Goal: Check status: Check status

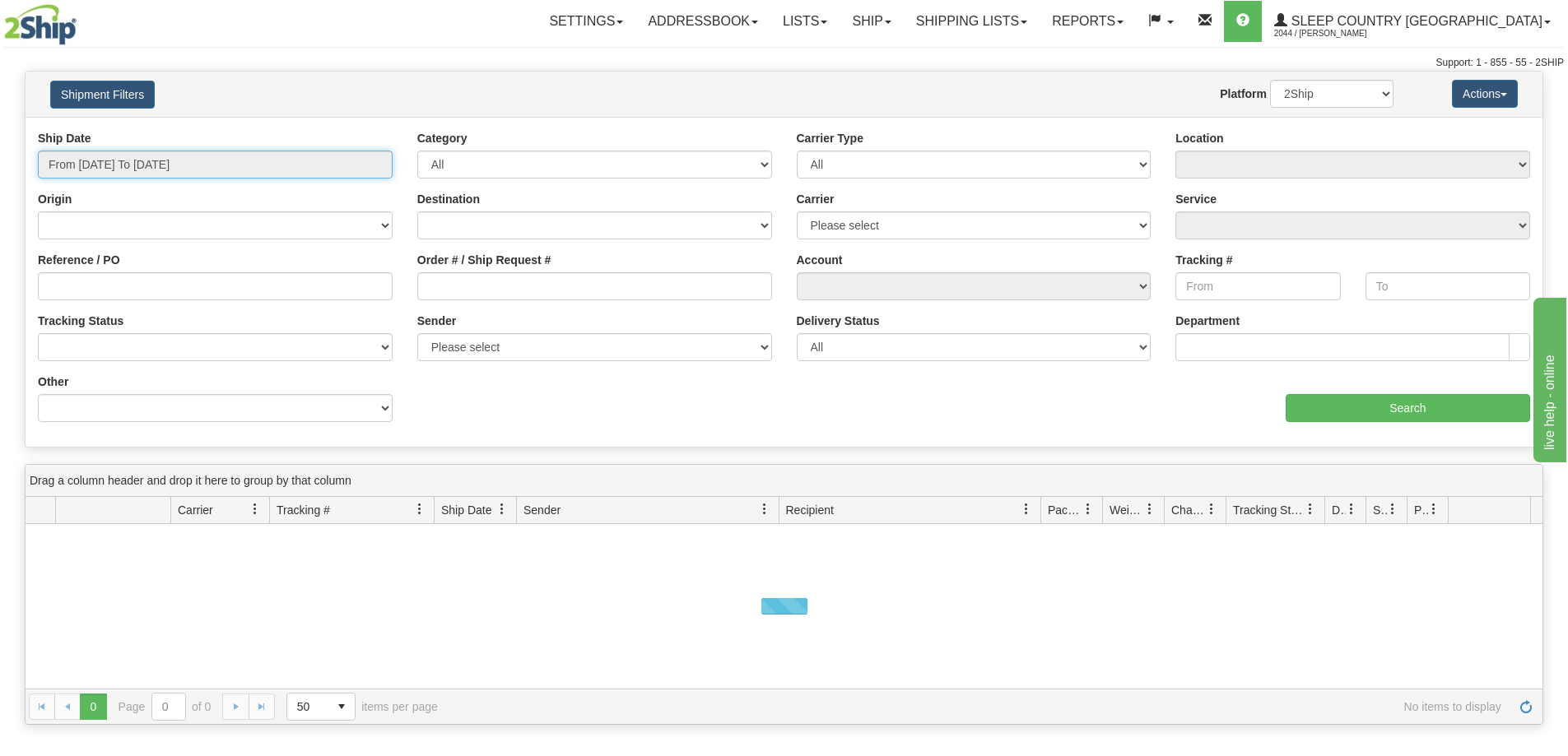
click at [195, 169] on input "From [DATE] To [DATE]" at bounding box center [215, 164] width 355 height 28
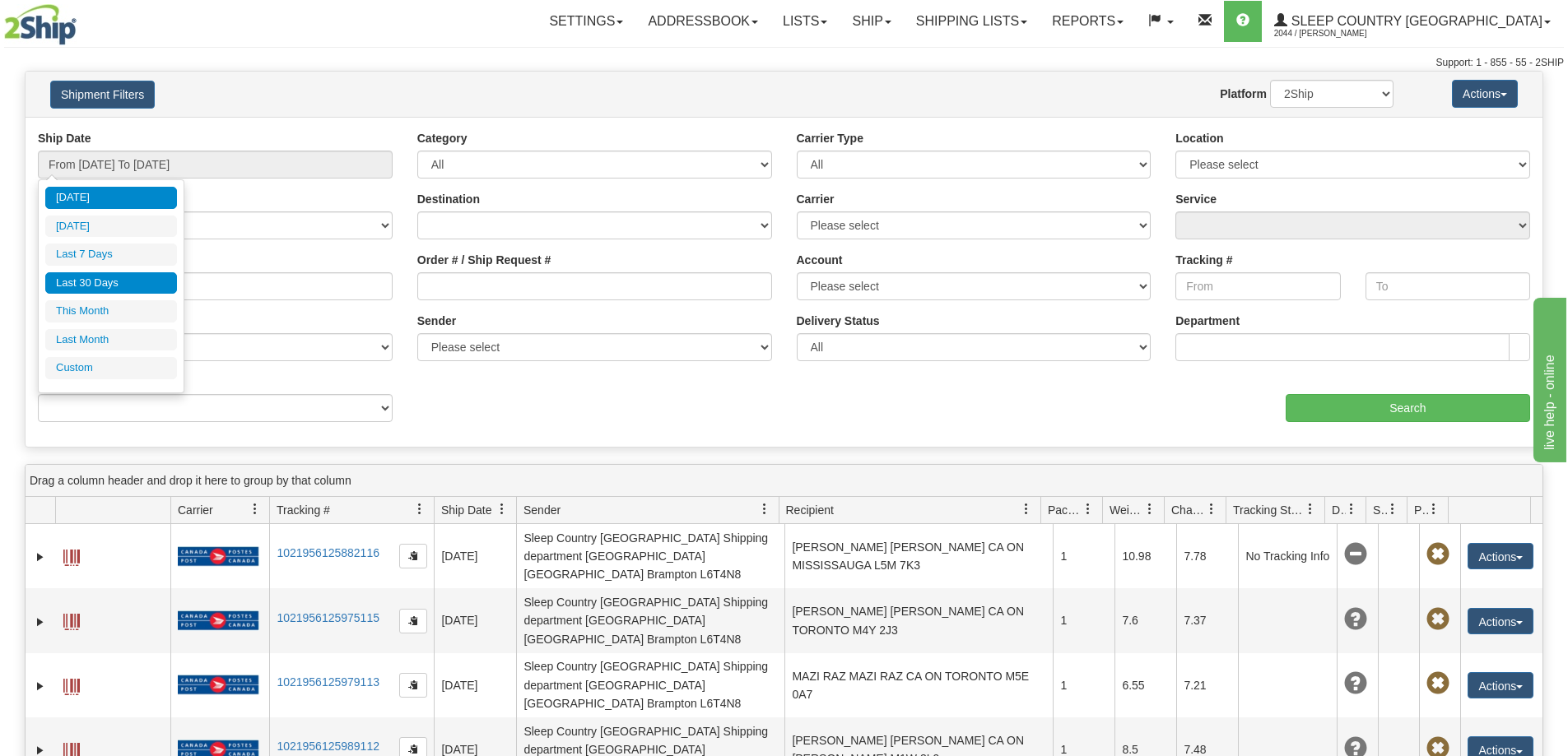
click at [144, 289] on li "Last 30 Days" at bounding box center [111, 284] width 132 height 22
type input "From [DATE] To [DATE]"
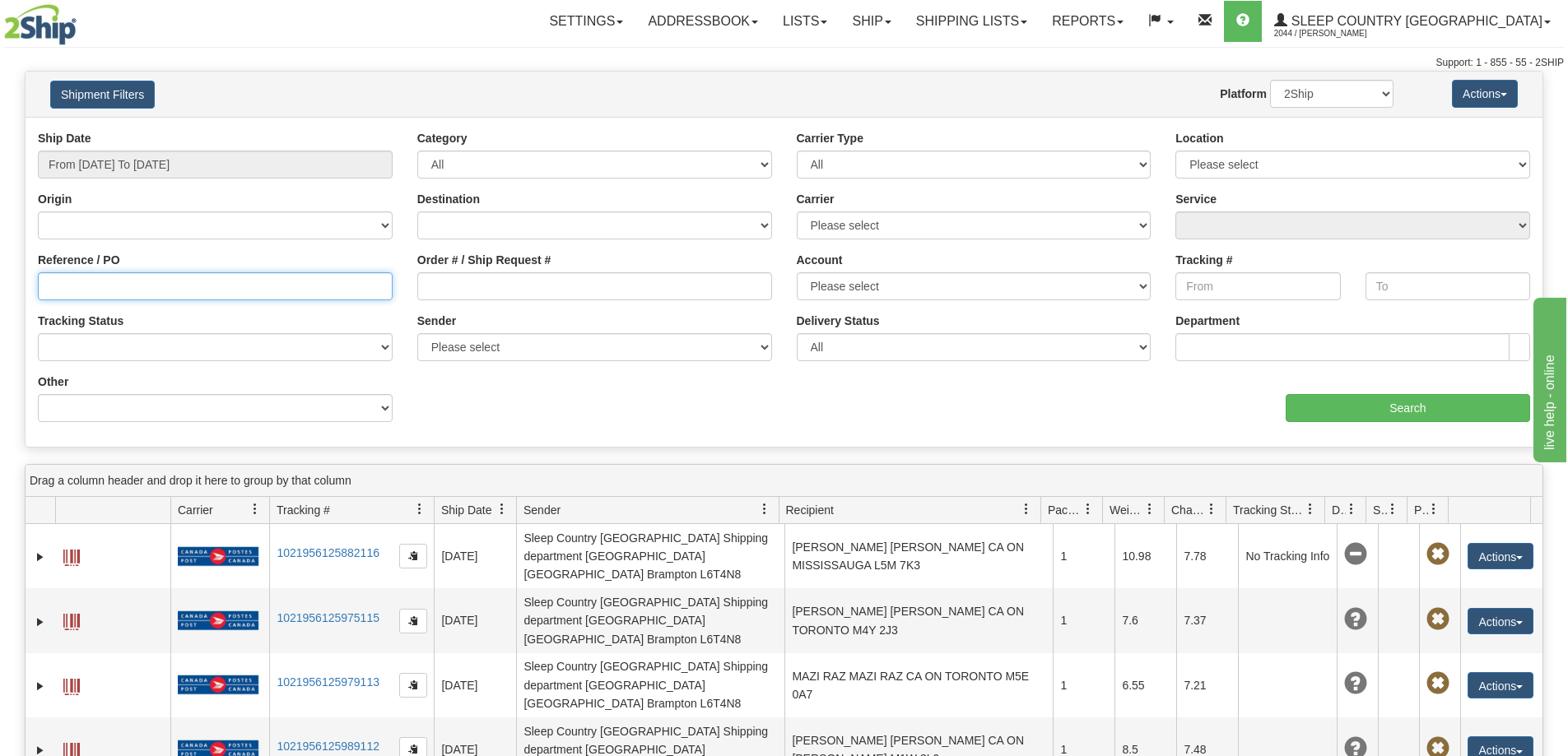
click at [127, 288] on input "Reference / PO" at bounding box center [215, 286] width 355 height 28
paste input "1054968"
type input "1054968"
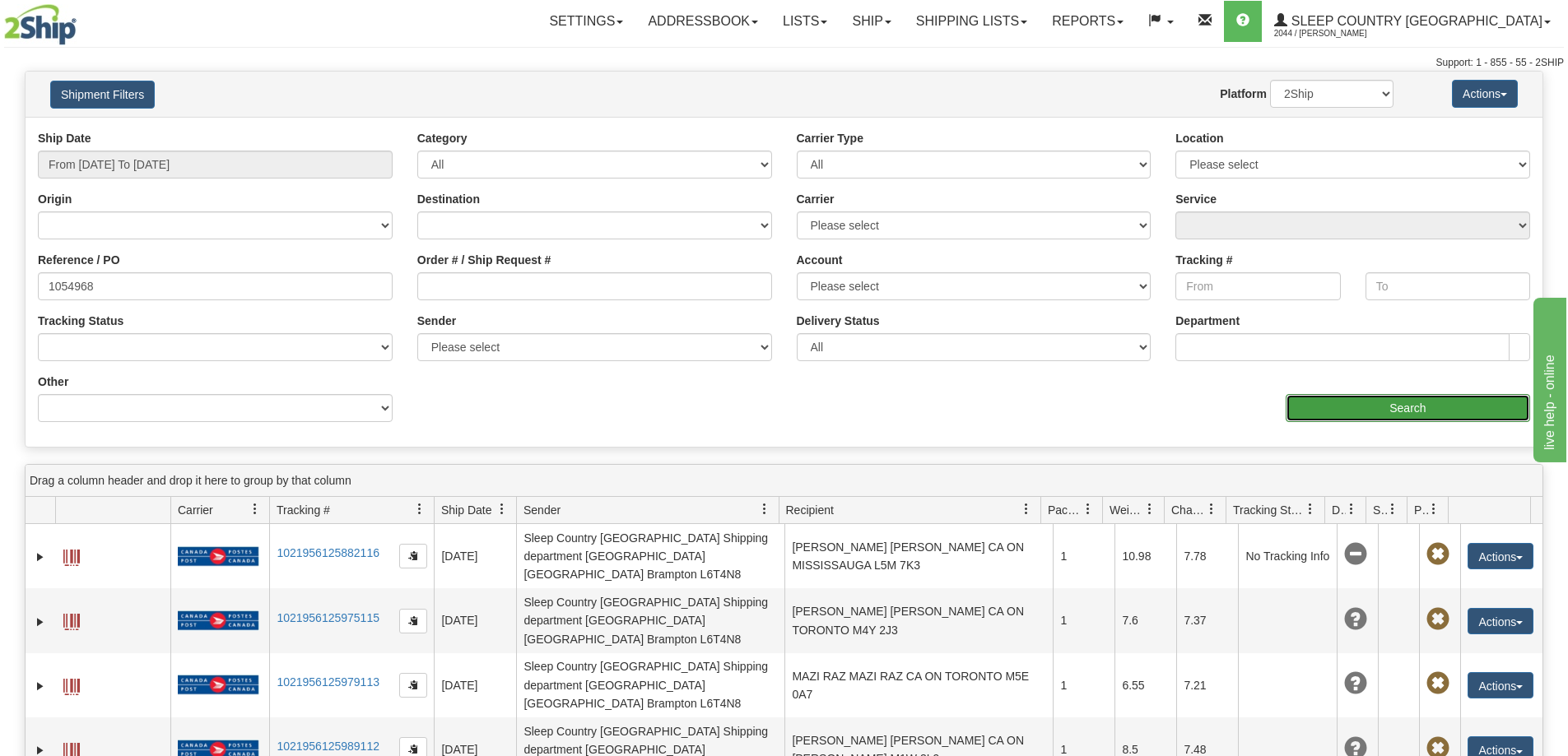
click at [1363, 404] on input "Search" at bounding box center [1408, 408] width 244 height 28
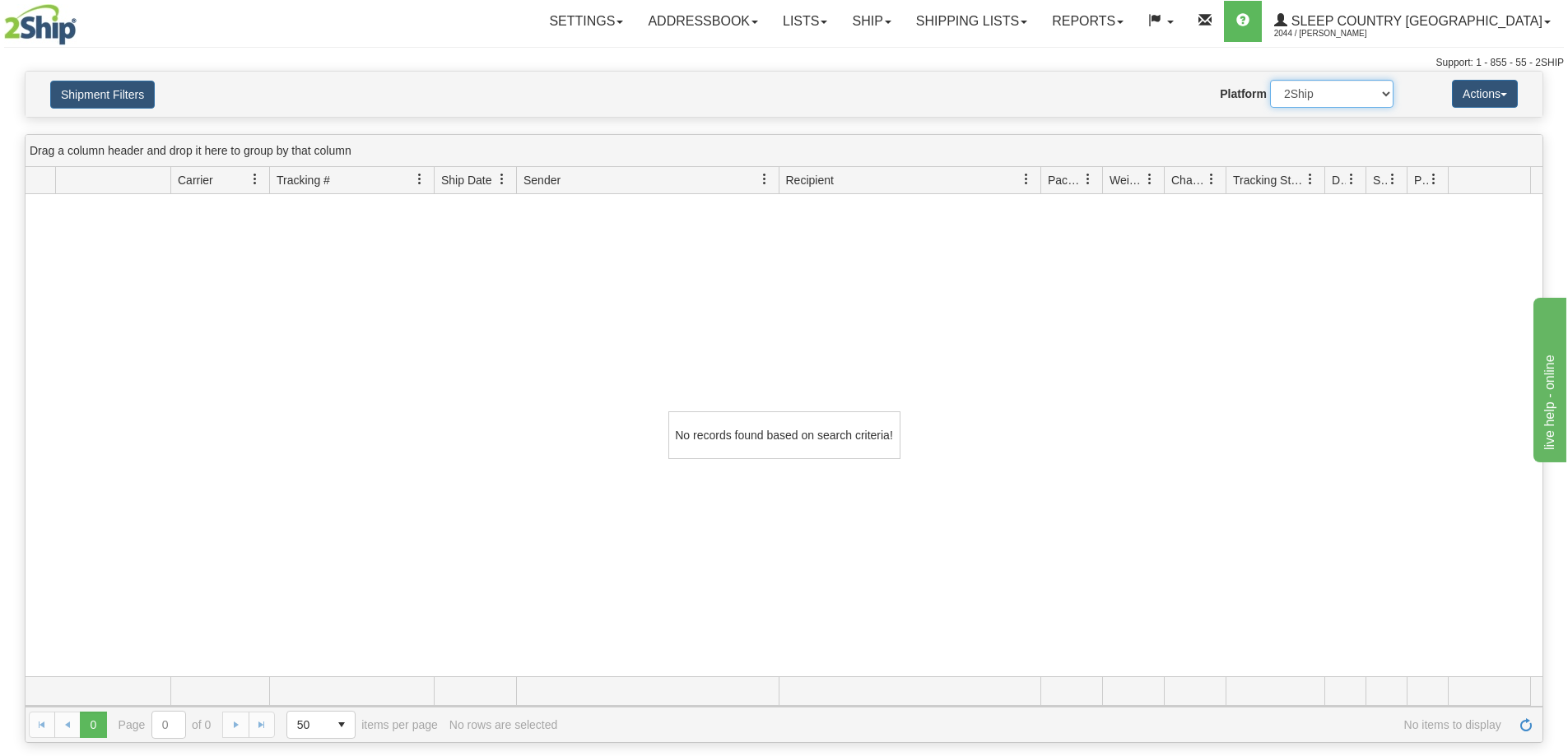
click at [1312, 92] on select "2Ship Imported" at bounding box center [1331, 94] width 123 height 28
select select "1"
click at [1270, 80] on select "2Ship Imported" at bounding box center [1331, 94] width 123 height 28
click at [1021, 19] on link "Shipping lists" at bounding box center [971, 21] width 135 height 41
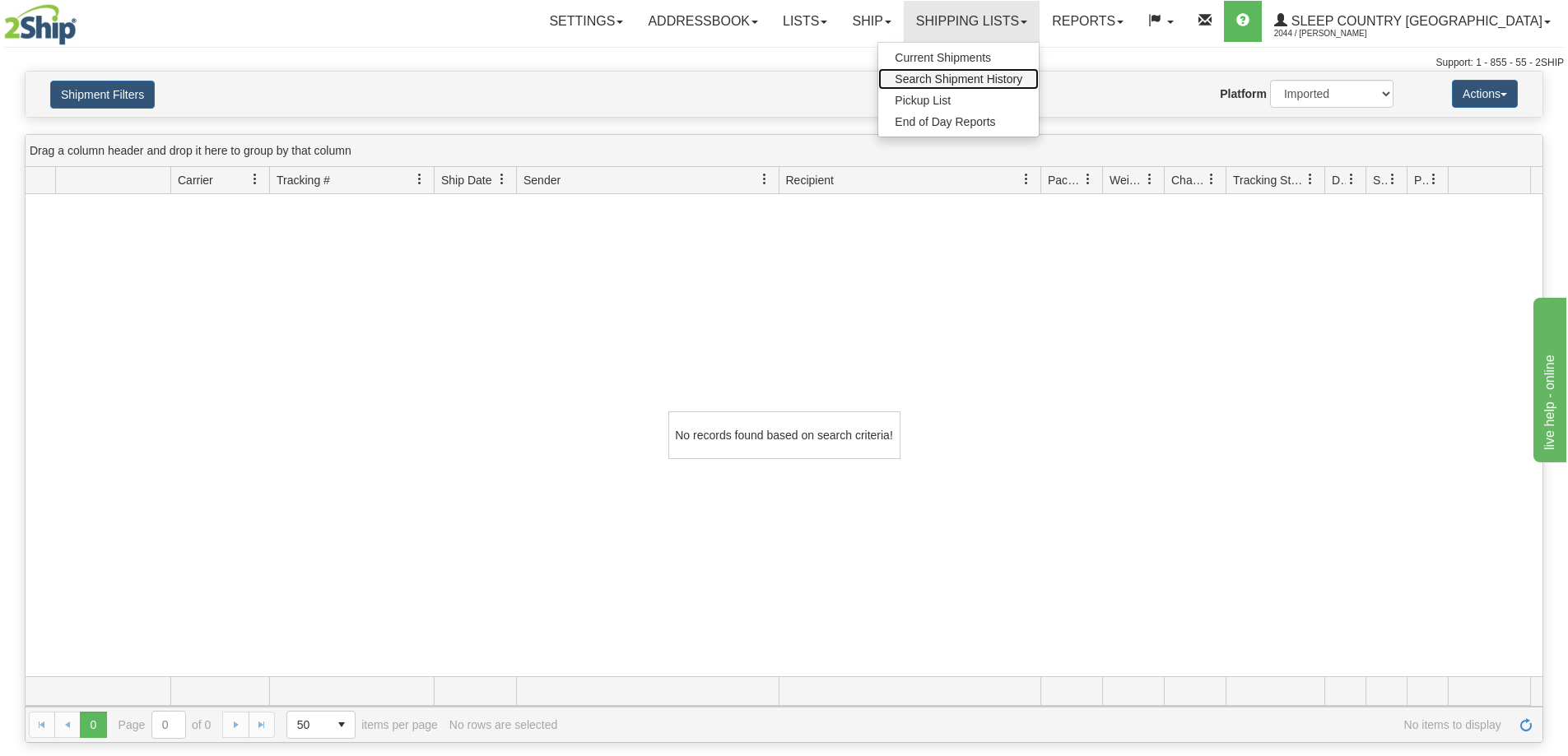
click at [1022, 83] on span "Search Shipment History" at bounding box center [959, 78] width 128 height 13
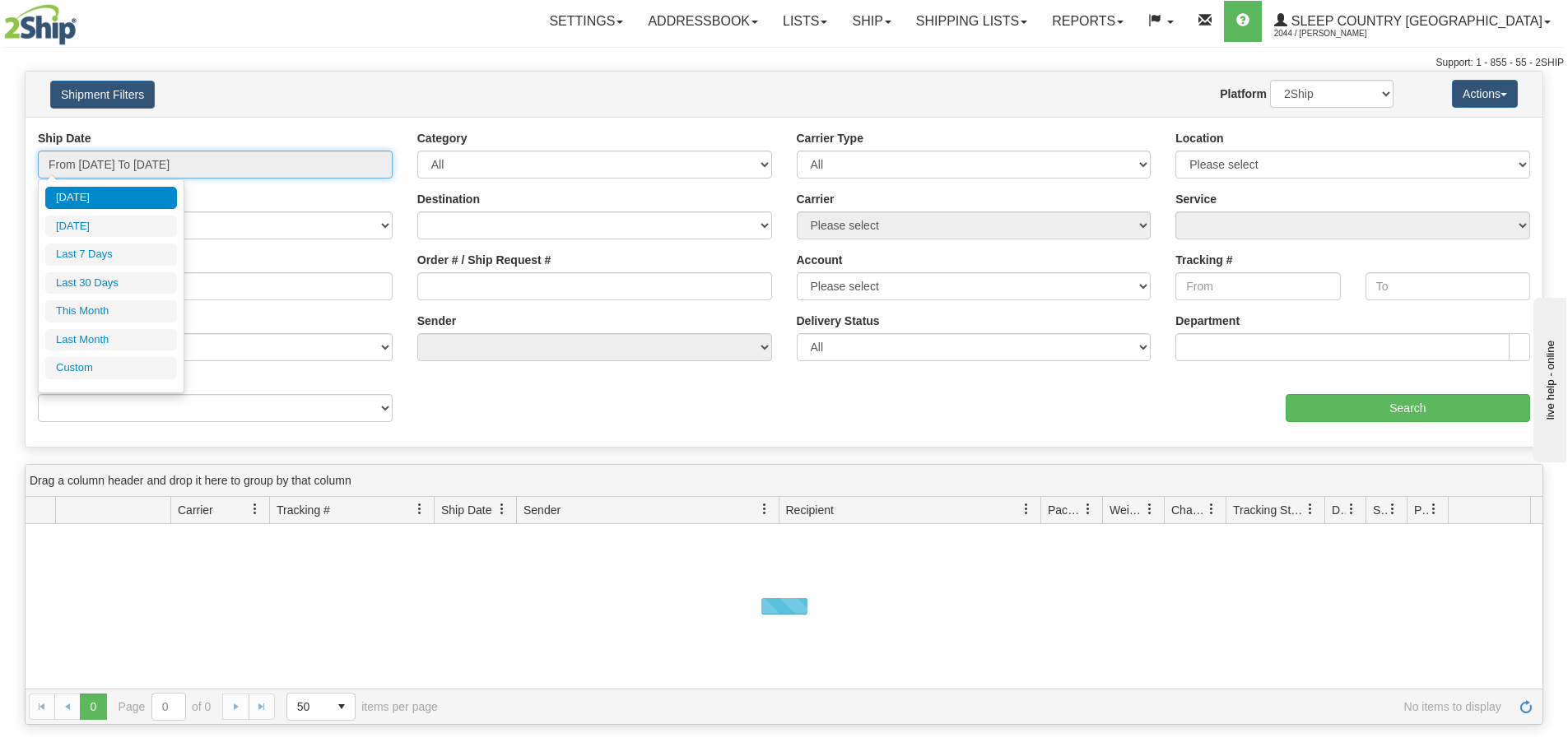
click at [175, 167] on input "From [DATE] To [DATE]" at bounding box center [215, 164] width 355 height 28
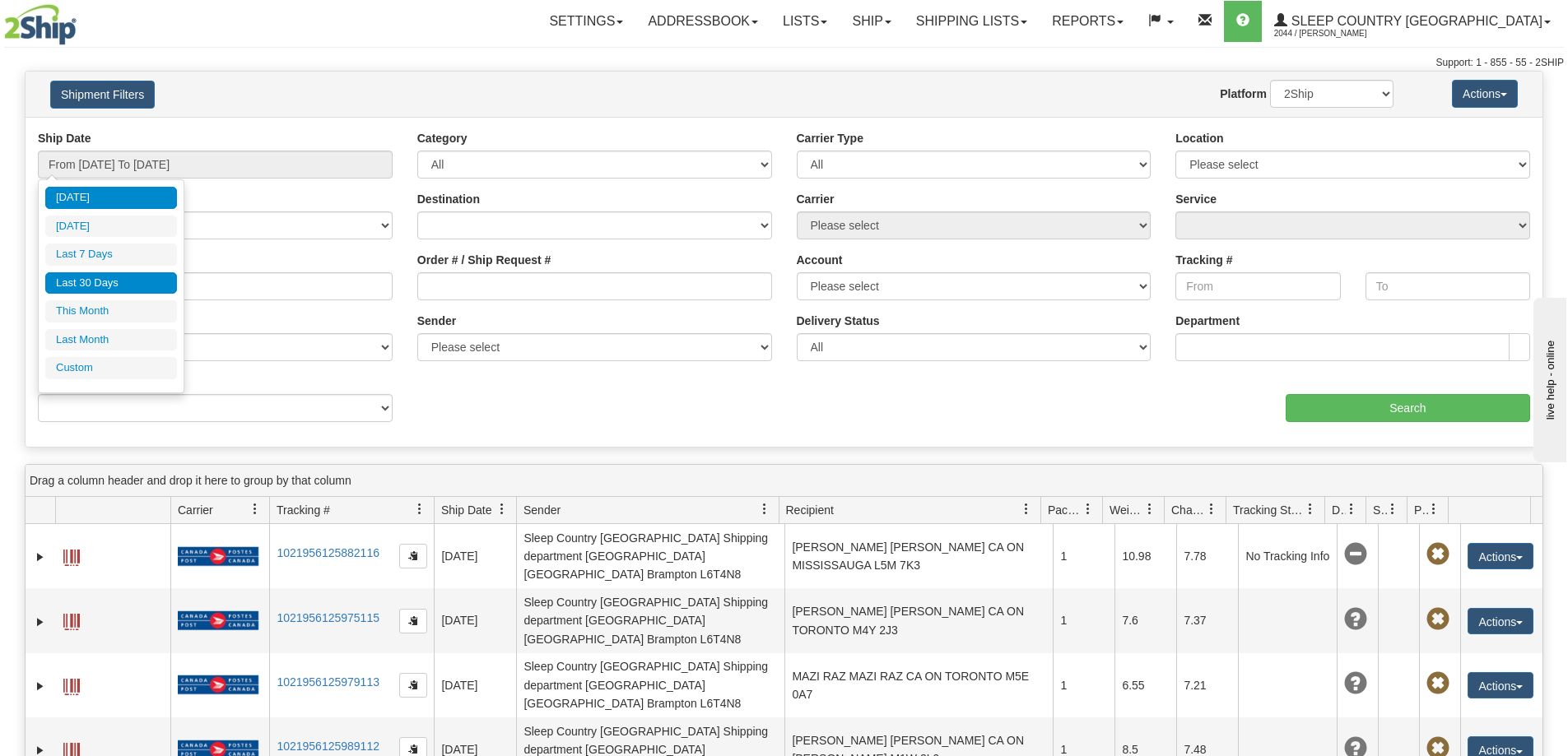
click at [135, 289] on li "Last 30 Days" at bounding box center [111, 284] width 132 height 22
type input "From [DATE] To [DATE]"
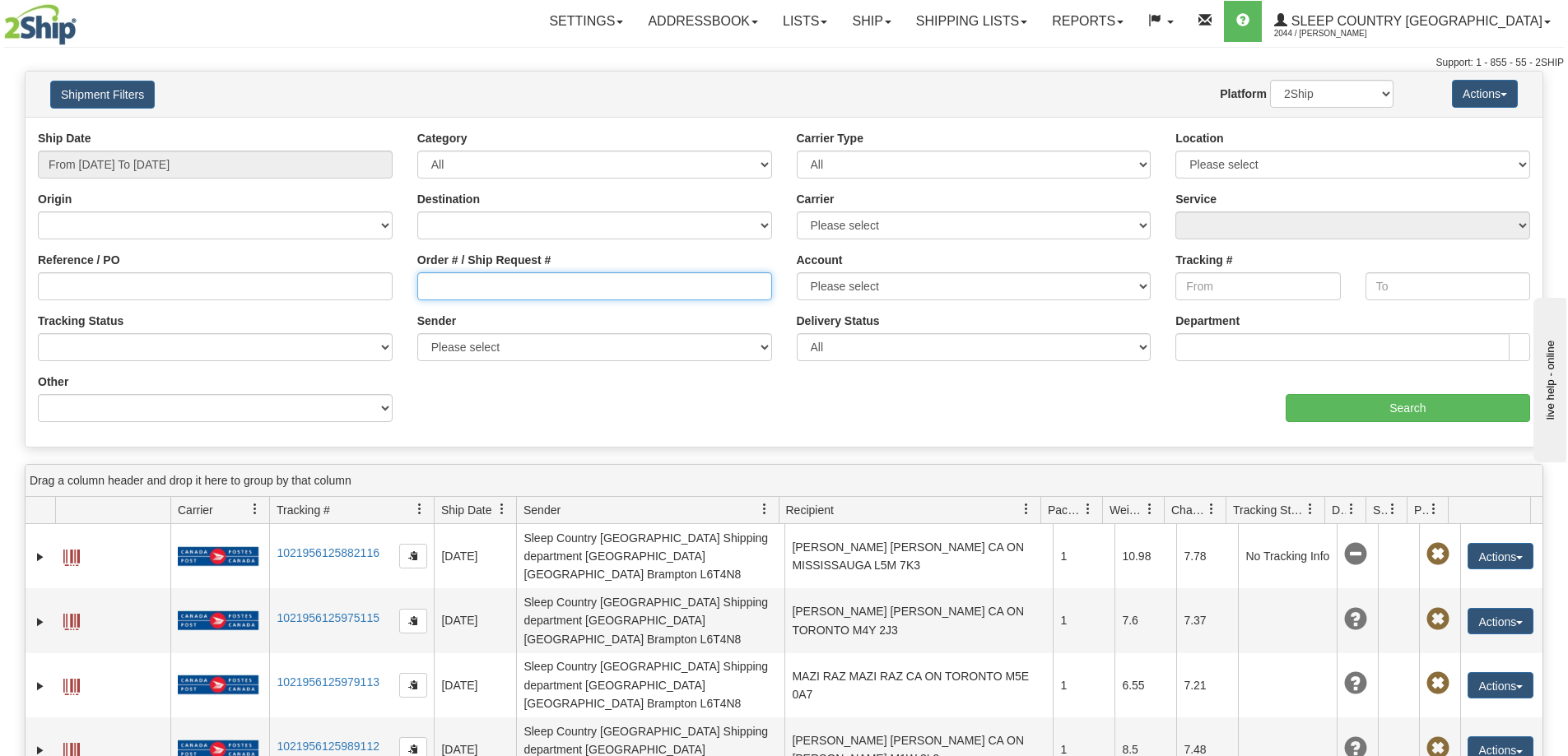
click at [451, 274] on input "Order # / Ship Request #" at bounding box center [594, 286] width 355 height 28
paste input "1054968"
type input "1054968"
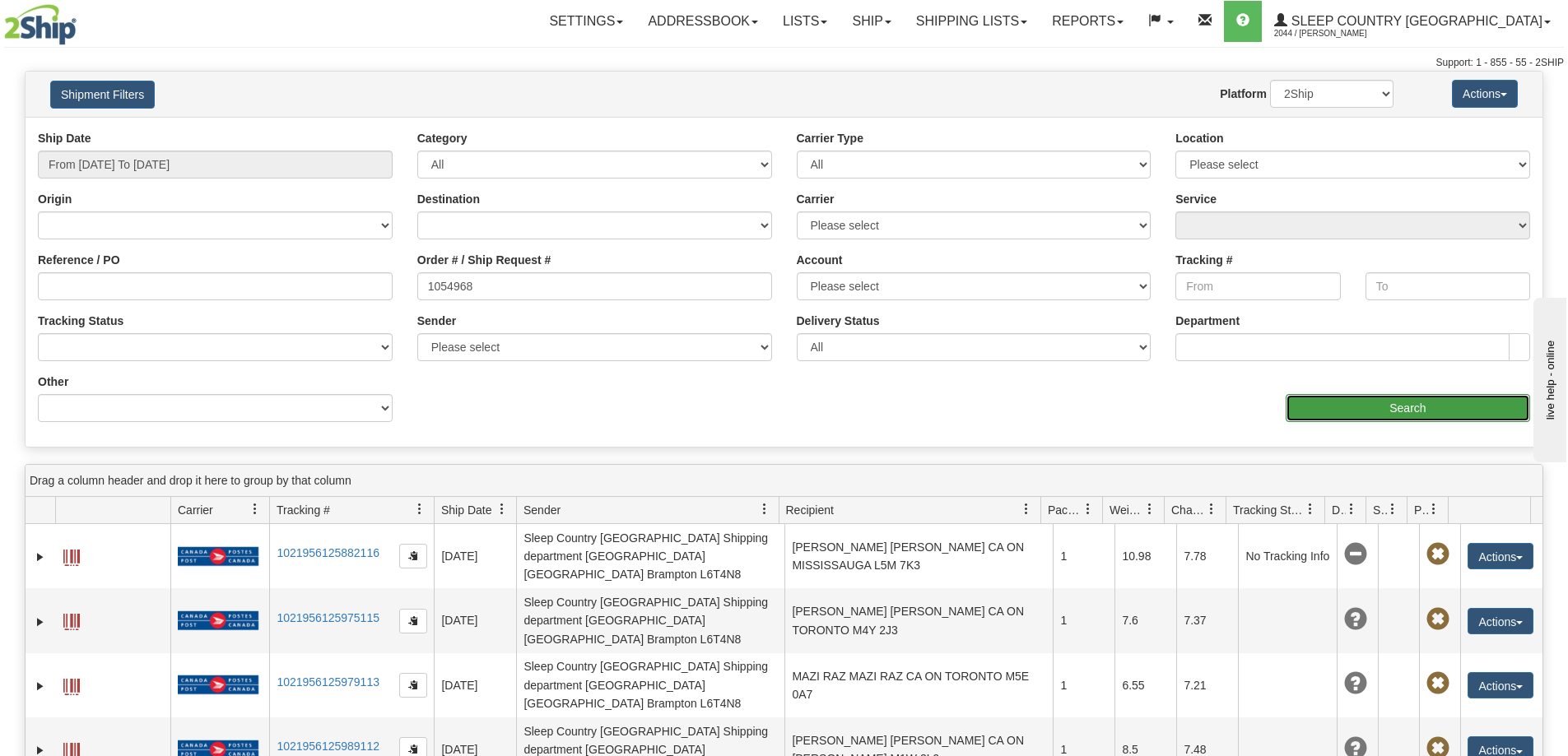
click at [1384, 407] on input "Search" at bounding box center [1408, 408] width 244 height 28
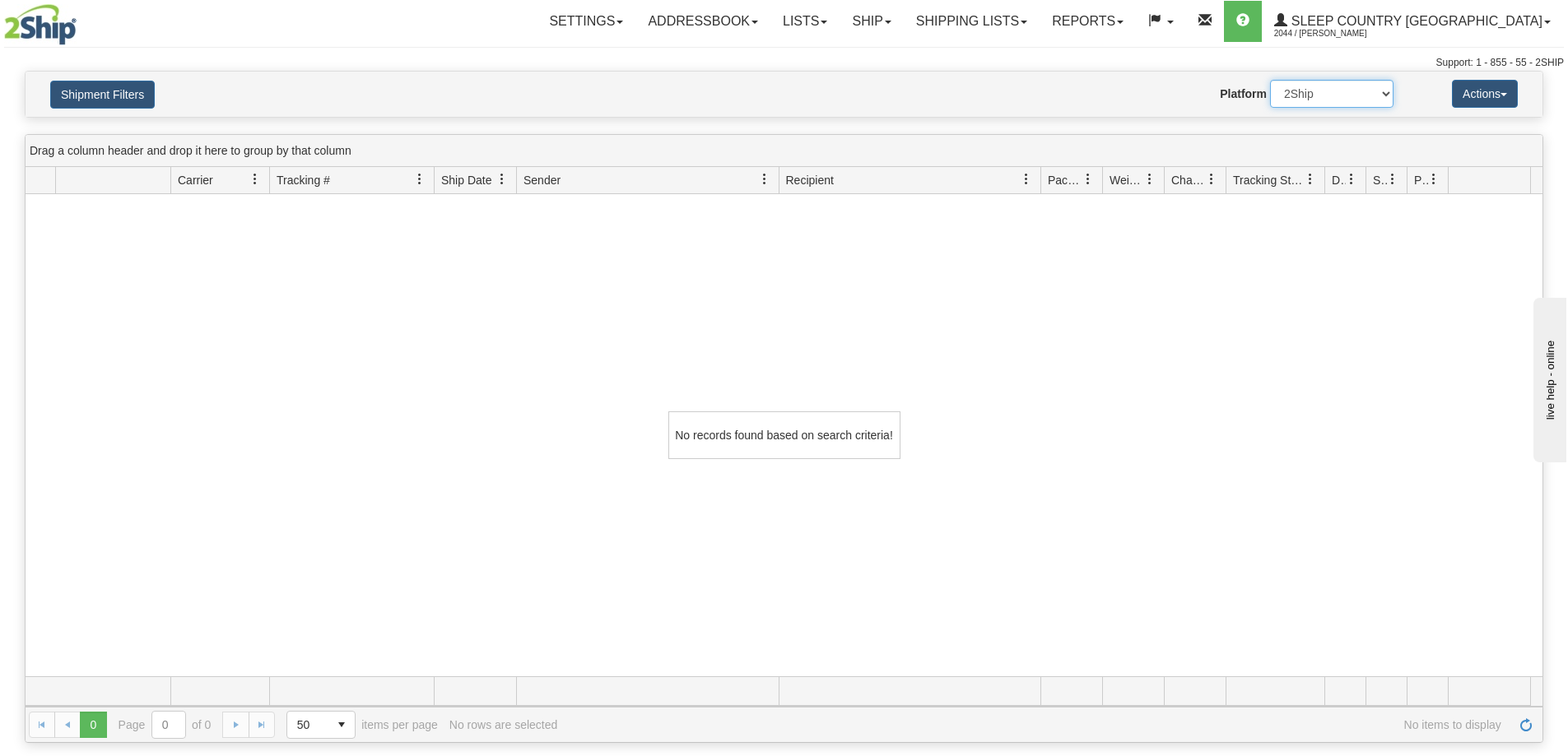
click at [1348, 101] on select "2Ship Imported" at bounding box center [1331, 94] width 123 height 28
select select "1"
click at [1270, 80] on select "2Ship Imported" at bounding box center [1331, 94] width 123 height 28
click at [1037, 15] on link "Shipping lists" at bounding box center [971, 21] width 135 height 41
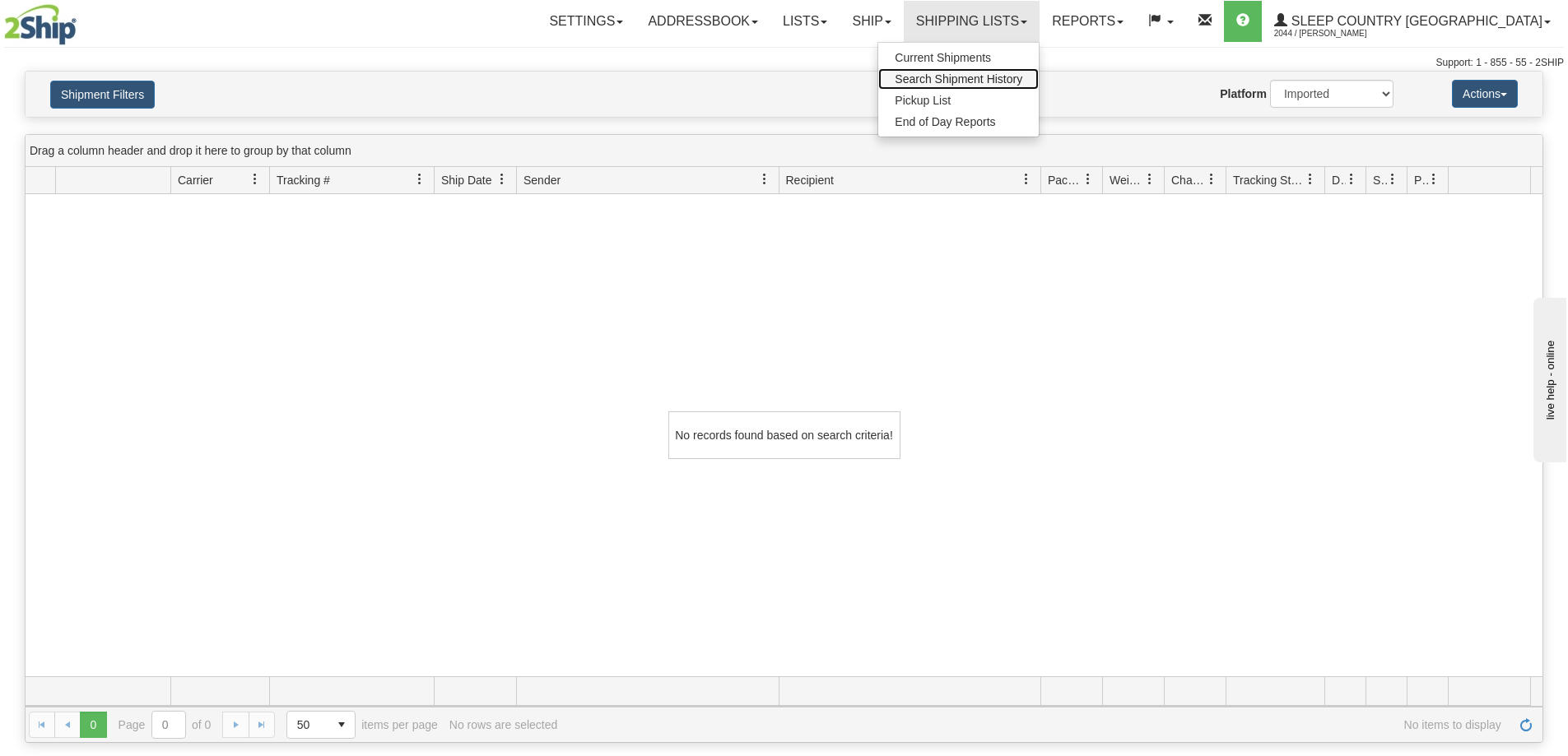
click at [1039, 86] on link "Search Shipment History" at bounding box center [958, 78] width 160 height 21
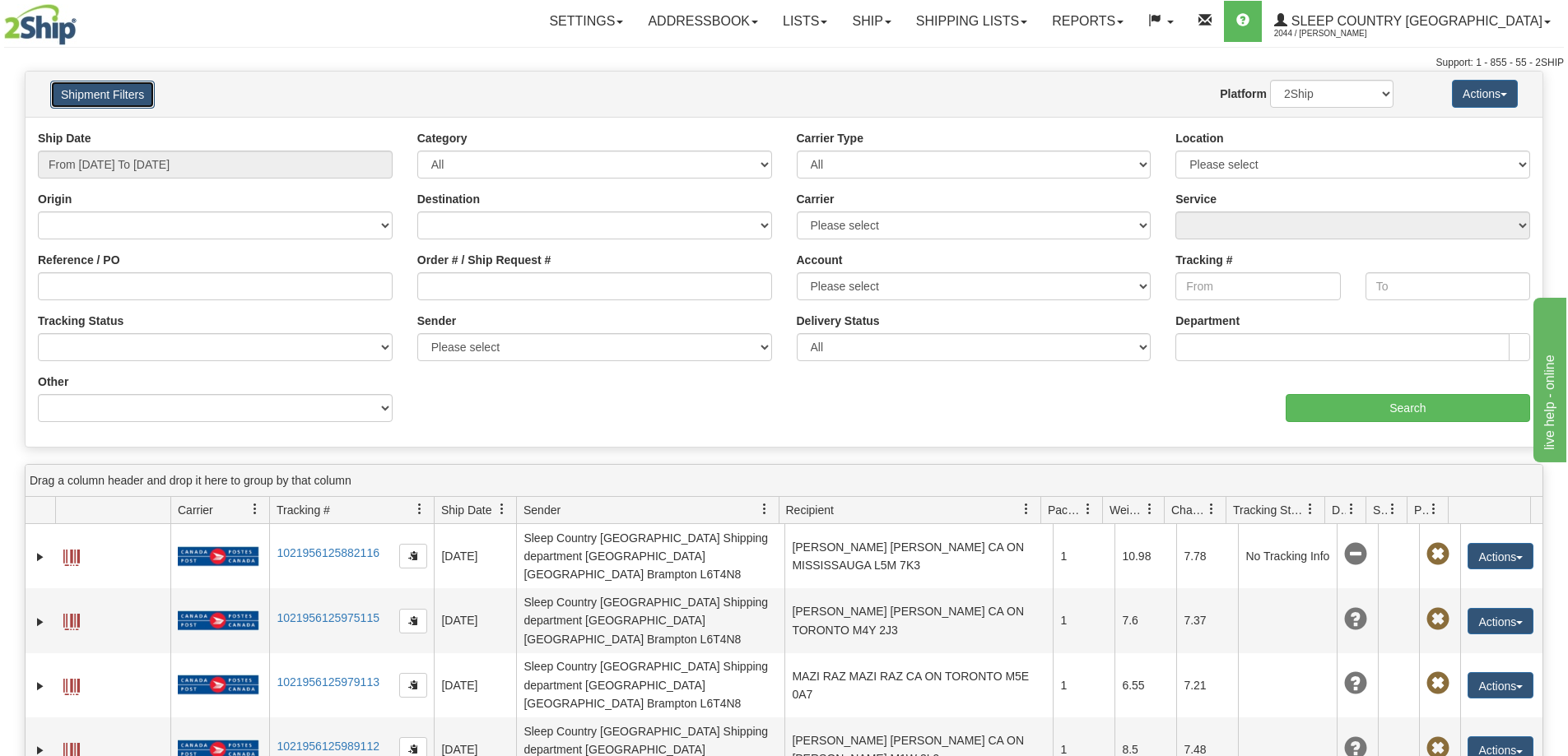
click at [118, 94] on button "Shipment Filters" at bounding box center [102, 94] width 105 height 28
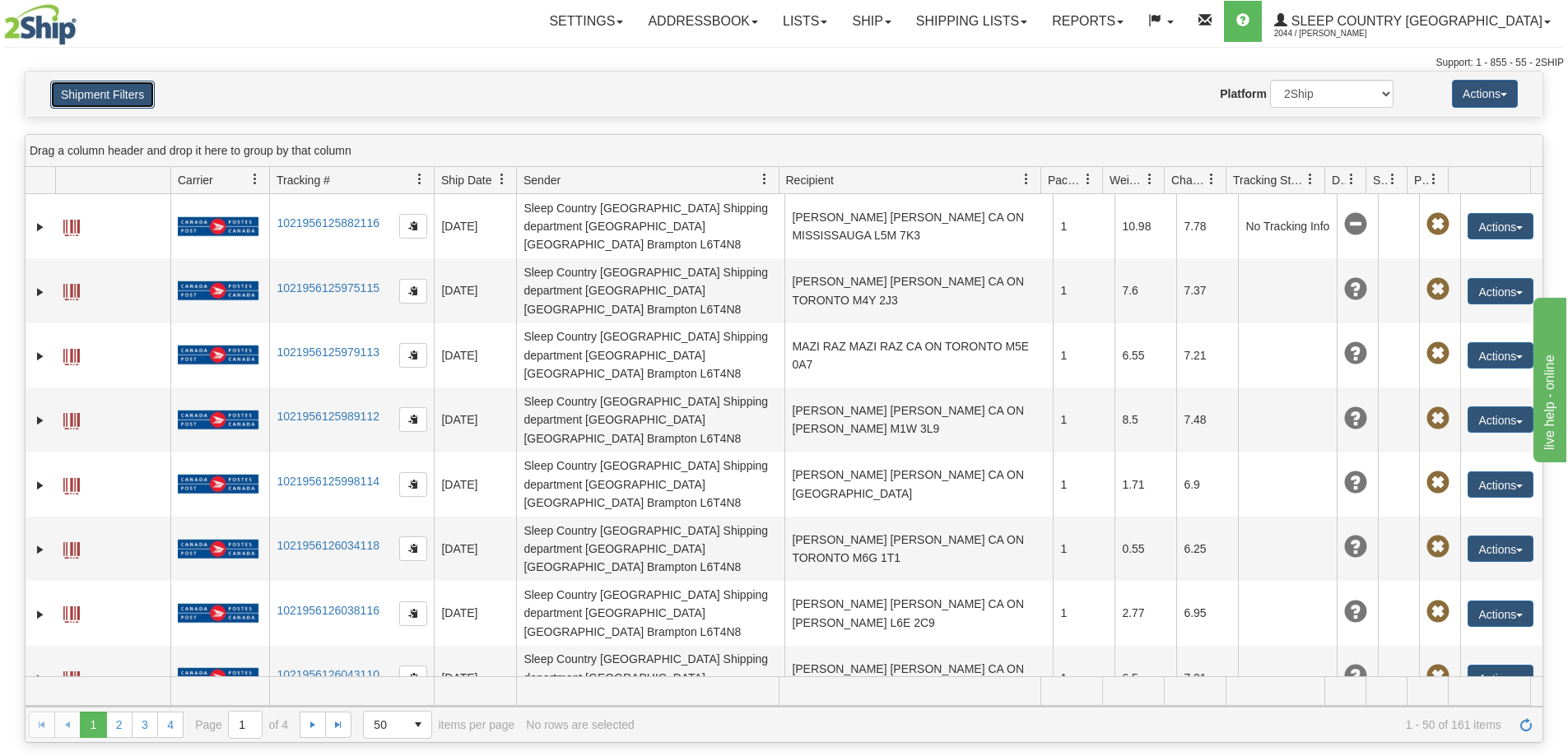
click at [118, 94] on button "Shipment Filters" at bounding box center [102, 94] width 105 height 28
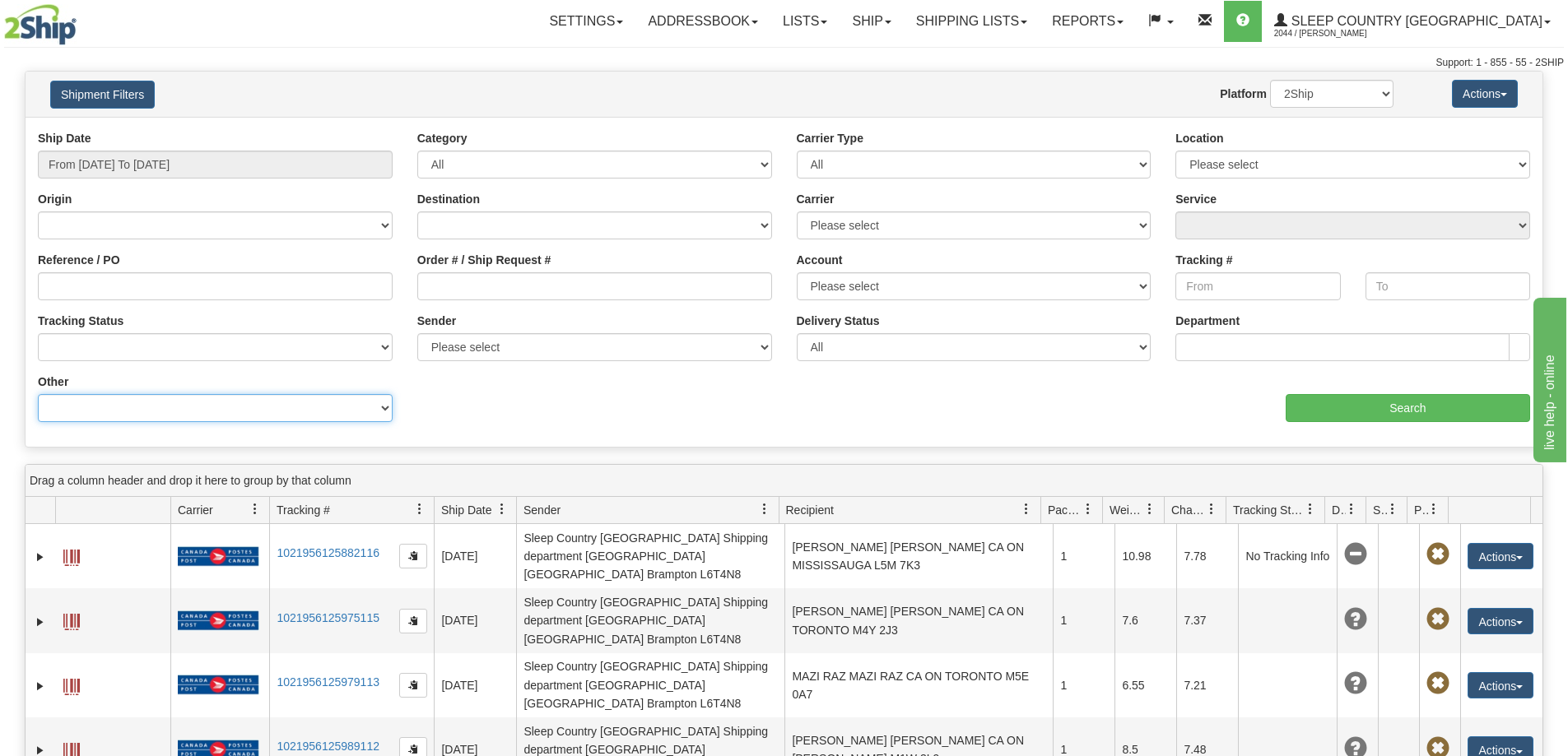
click at [381, 410] on select "Billing Account # Billing Type BOL # (LTL) Commodity Or Documents Consolidation…" at bounding box center [215, 408] width 355 height 28
click at [381, 409] on select "Billing Account # Billing Type BOL # (LTL) Commodity Or Documents Consolidation…" at bounding box center [215, 408] width 355 height 28
click at [382, 348] on select "No Tracking Info Delivered In Transit Out For Delivery Exception Partial Delive…" at bounding box center [215, 346] width 355 height 28
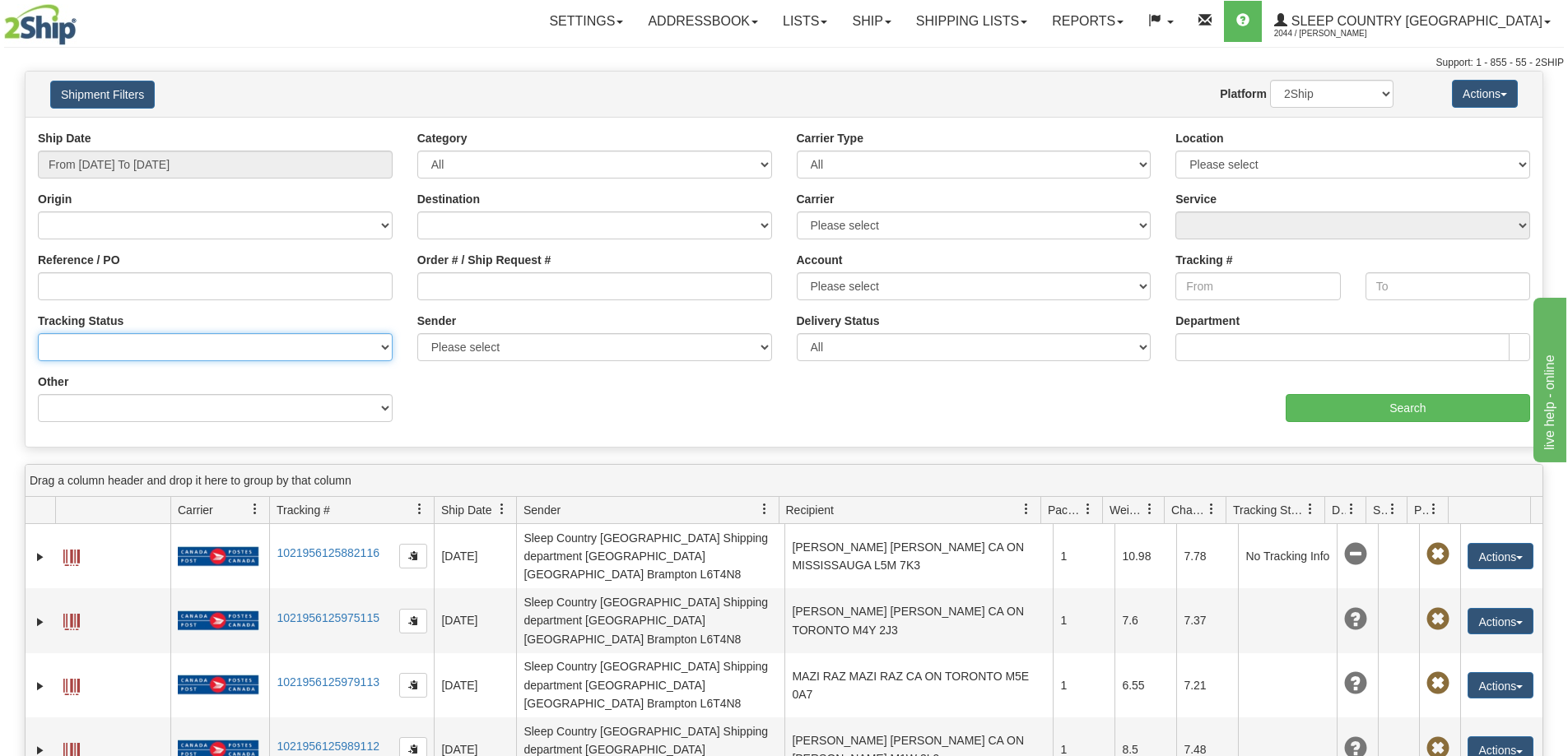
click at [382, 348] on select "No Tracking Info Delivered In Transit Out For Delivery Exception Partial Delive…" at bounding box center [215, 346] width 355 height 28
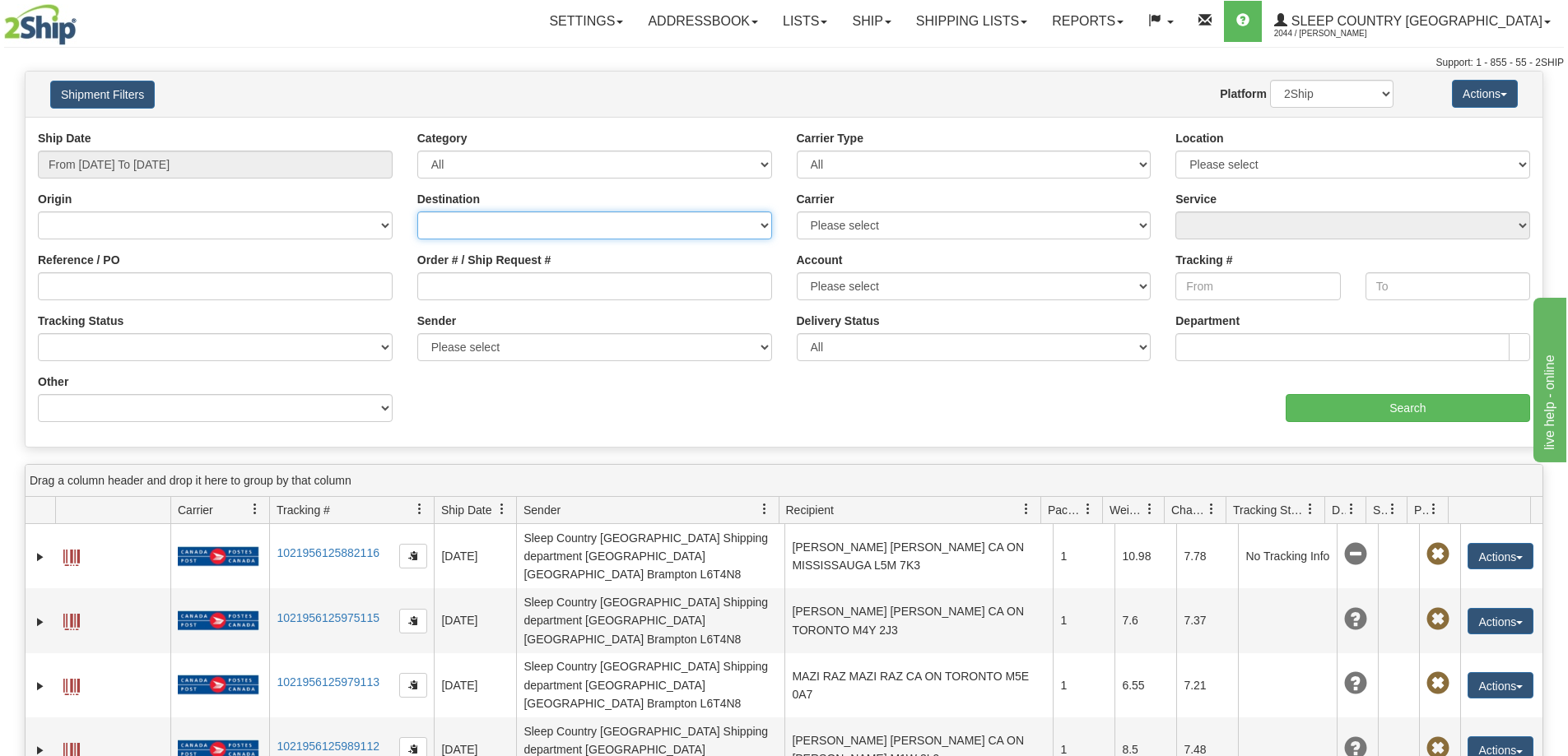
click at [761, 218] on select "Canada United States Mexico Puerto Rico Romania Australia New Zealand SouthAfri…" at bounding box center [594, 225] width 355 height 28
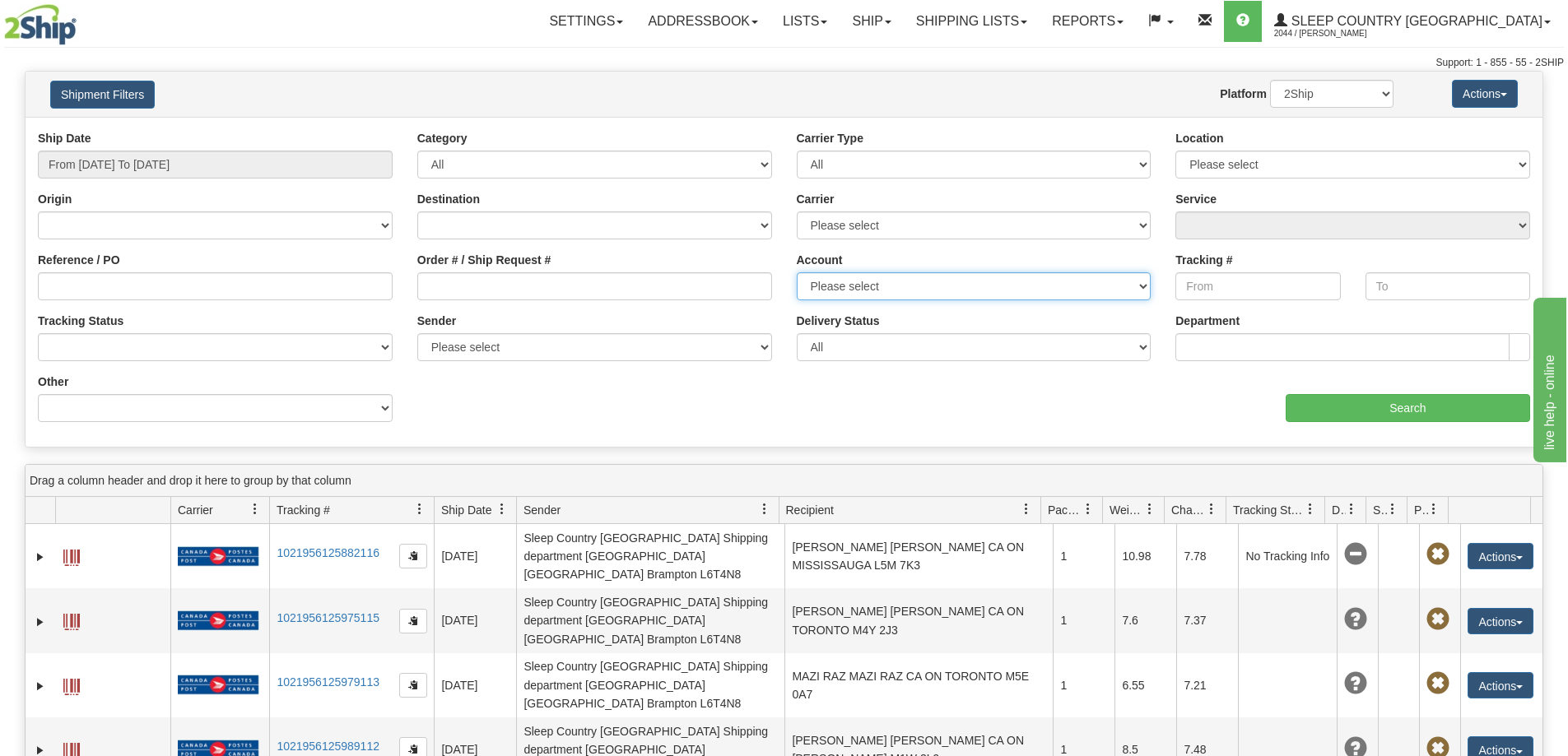
click at [1143, 286] on select "Please select Canada Post 300 Purolator Sleep Country Canada Post 98 Canada Pos…" at bounding box center [974, 286] width 355 height 28
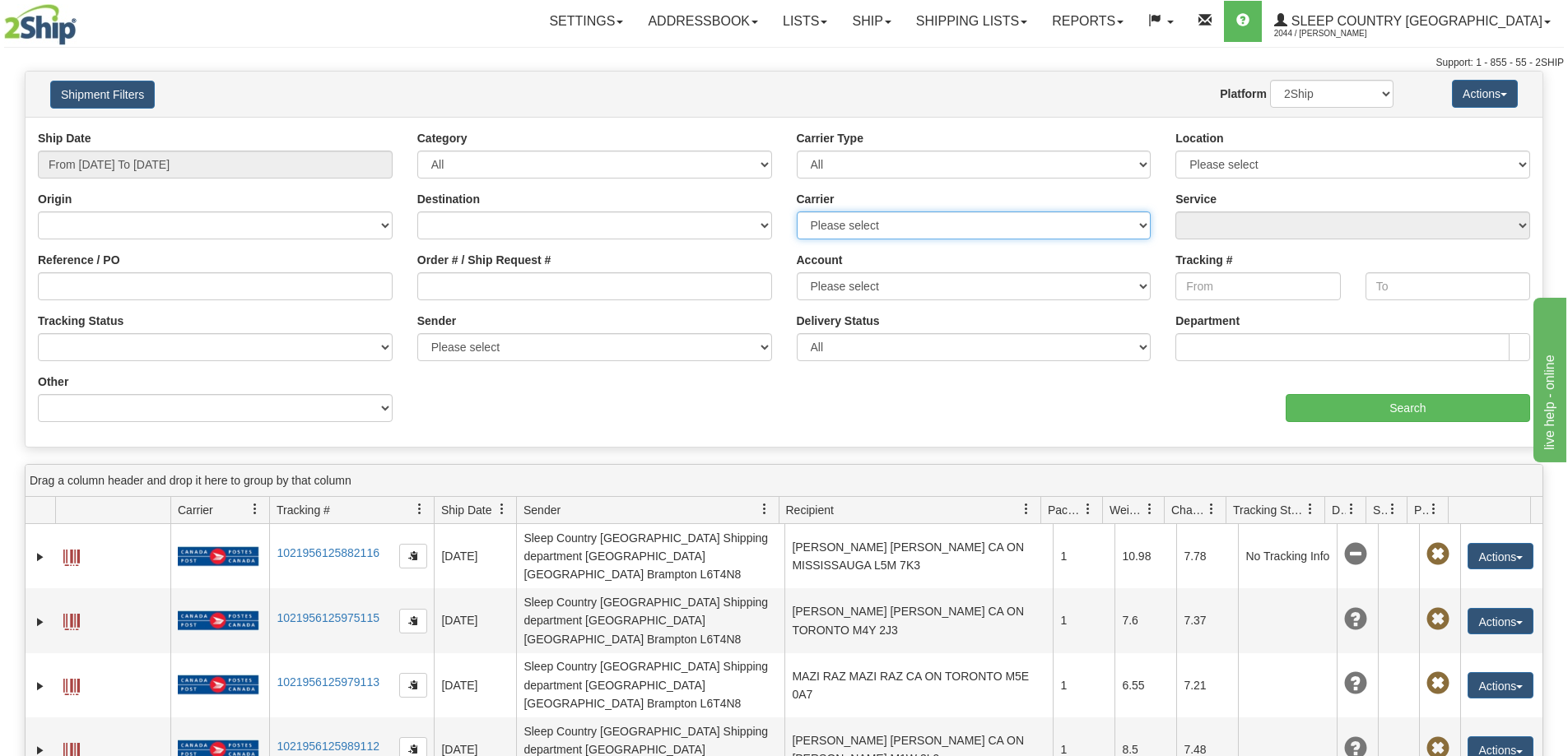
click at [1141, 224] on select "Please select Canada Post Canpar FedEx Express® My Carrier Purolator UPS" at bounding box center [974, 225] width 355 height 28
click at [1140, 224] on select "Please select Canada Post Canpar FedEx Express® My Carrier Purolator UPS" at bounding box center [974, 225] width 355 height 28
click at [1136, 160] on select "All Most Common Small Package (Parcel / Courier) International Less Than Truckl…" at bounding box center [974, 164] width 355 height 28
